Goal: Check status: Check status

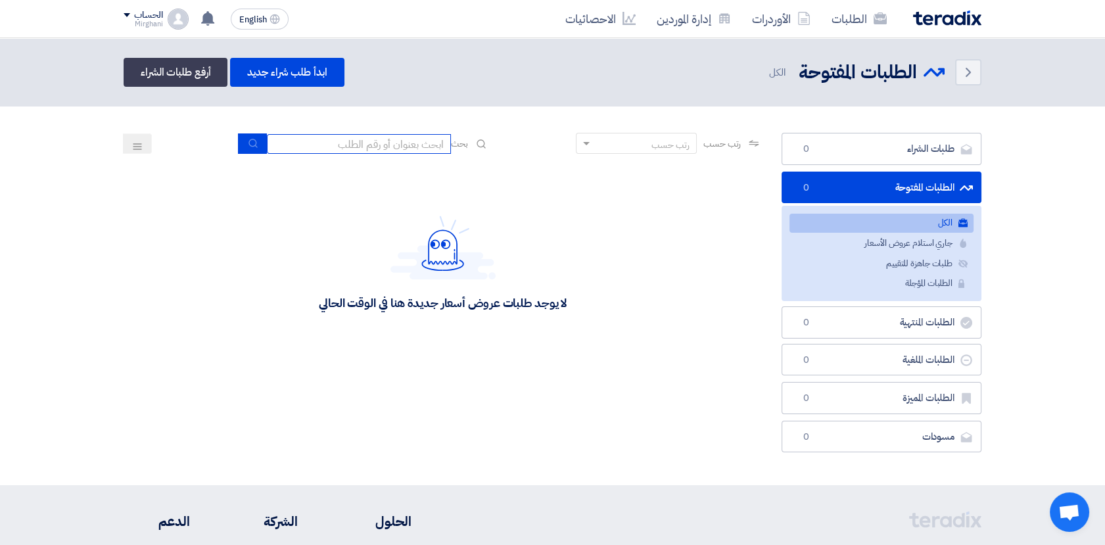
click at [370, 141] on input at bounding box center [359, 144] width 184 height 20
paste input "8100015578"
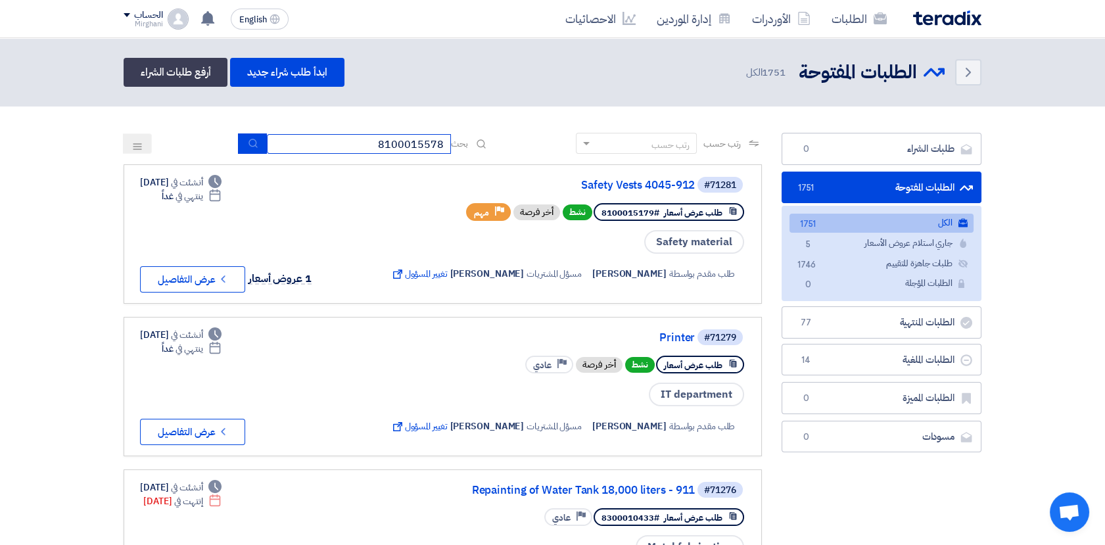
type input "8100015578"
click at [254, 145] on button "submit" at bounding box center [252, 143] width 29 height 20
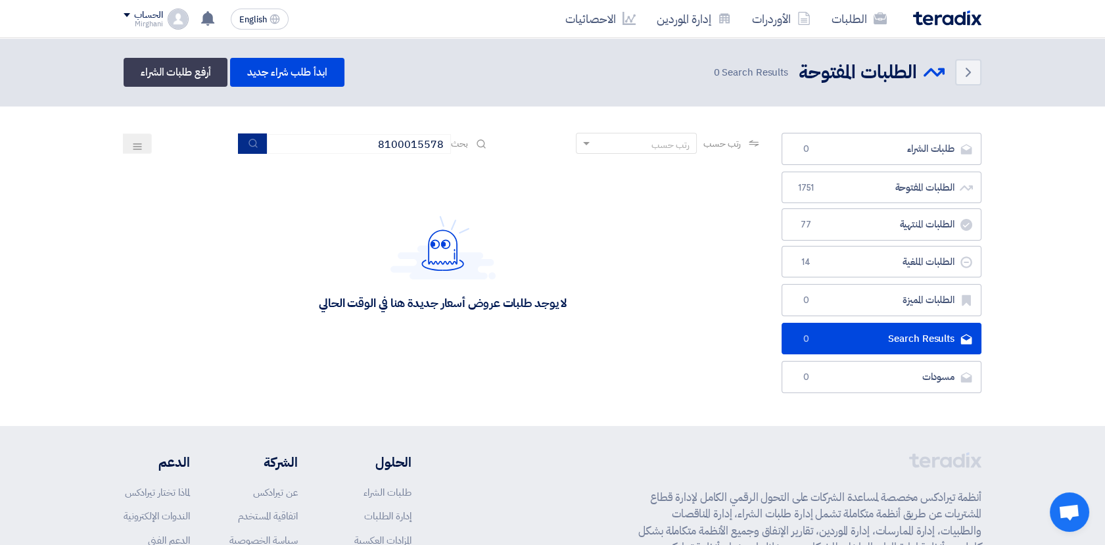
click at [258, 143] on button "submit" at bounding box center [252, 143] width 29 height 20
click at [252, 143] on icon "submit" at bounding box center [253, 143] width 11 height 11
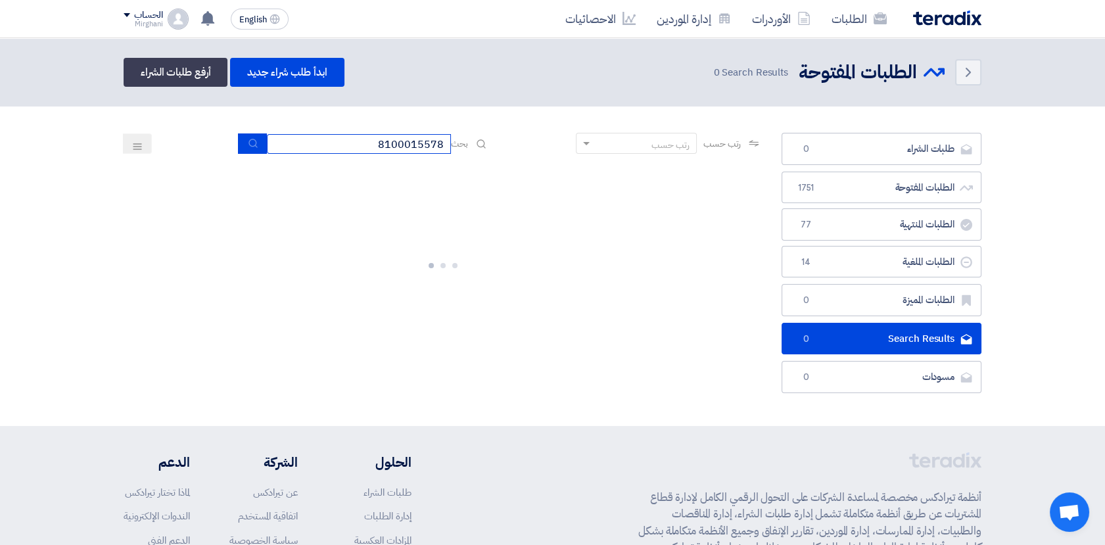
drag, startPoint x: 363, startPoint y: 134, endPoint x: 537, endPoint y: 145, distance: 174.5
click at [537, 145] on div "رتب حسب رتب حسب بحث 8100015578" at bounding box center [443, 149] width 638 height 32
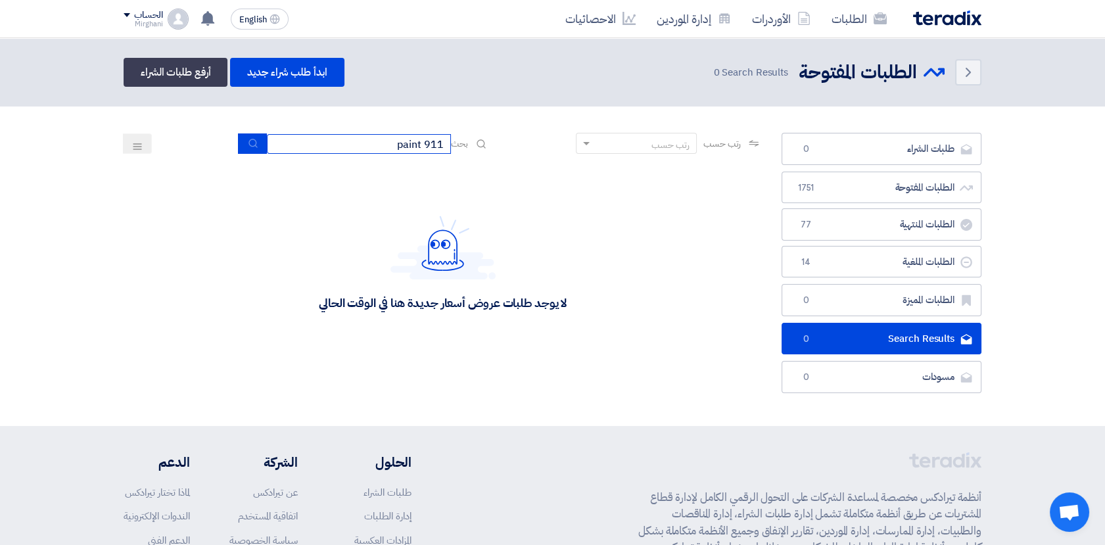
drag, startPoint x: 394, startPoint y: 144, endPoint x: 414, endPoint y: 149, distance: 19.8
click at [414, 149] on input "911 paint" at bounding box center [359, 144] width 184 height 20
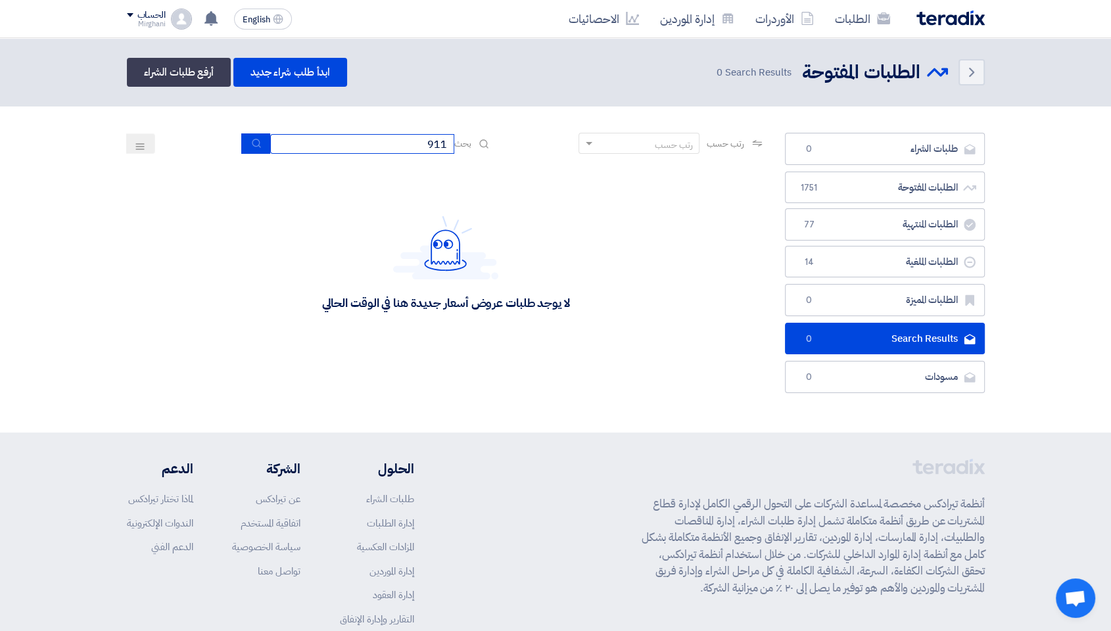
type input "911"
click at [227, 208] on div "لا يوجد طلبات عروض أسعار جديدة هنا في الوقت الحالي" at bounding box center [446, 262] width 638 height 197
click at [252, 145] on use "submit" at bounding box center [256, 143] width 9 height 9
click at [237, 216] on div "لا يوجد طلبات عروض أسعار جديدة هنا في الوقت الحالي" at bounding box center [446, 262] width 638 height 197
click at [237, 214] on div "لا يوجد طلبات عروض أسعار جديدة هنا في الوقت الحالي" at bounding box center [446, 262] width 638 height 197
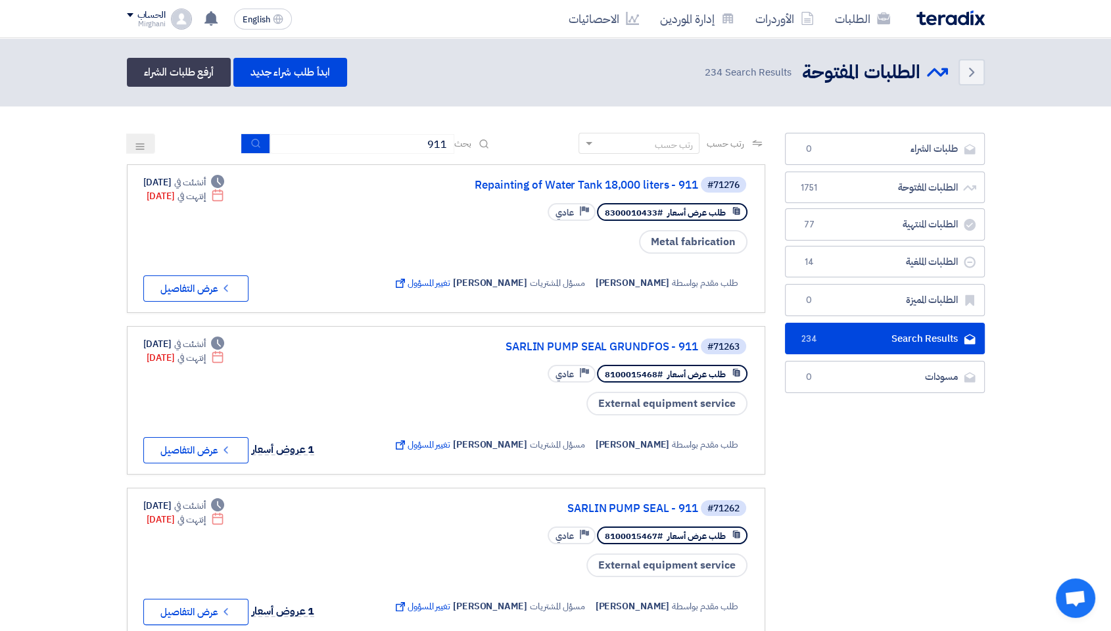
click at [72, 0] on nav "الطلبات الأوردرات إدارة الموردين الاحصائيات English EN [DATE]" at bounding box center [555, 19] width 1111 height 38
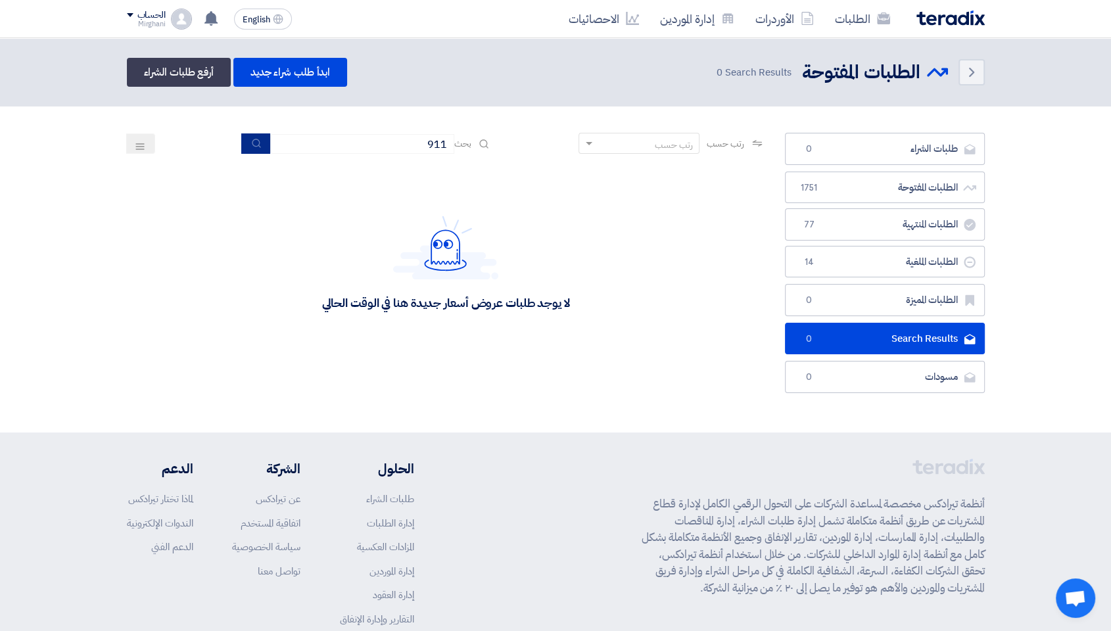
click at [252, 143] on icon "submit" at bounding box center [256, 143] width 11 height 11
